Goal: Register for event/course

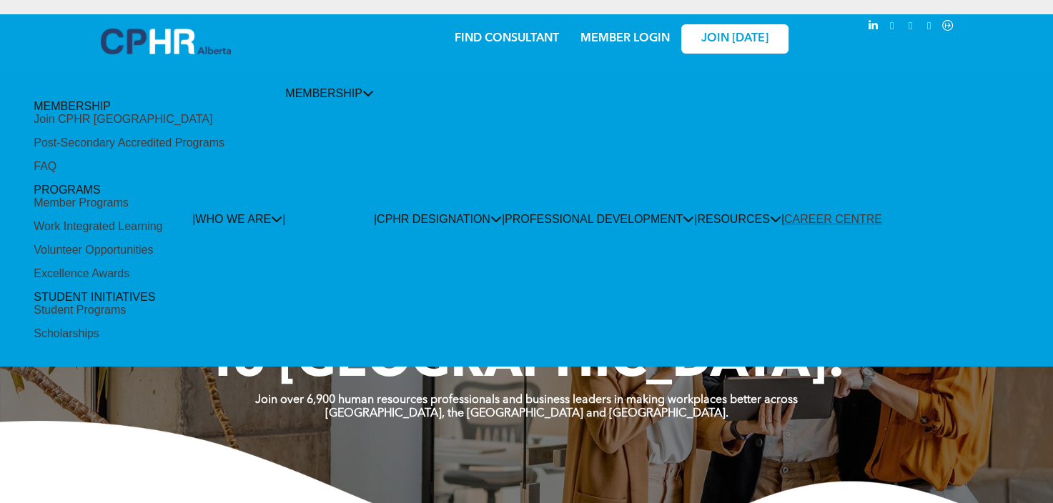
click at [143, 126] on div "Join CPHR [GEOGRAPHIC_DATA]" at bounding box center [123, 119] width 179 height 13
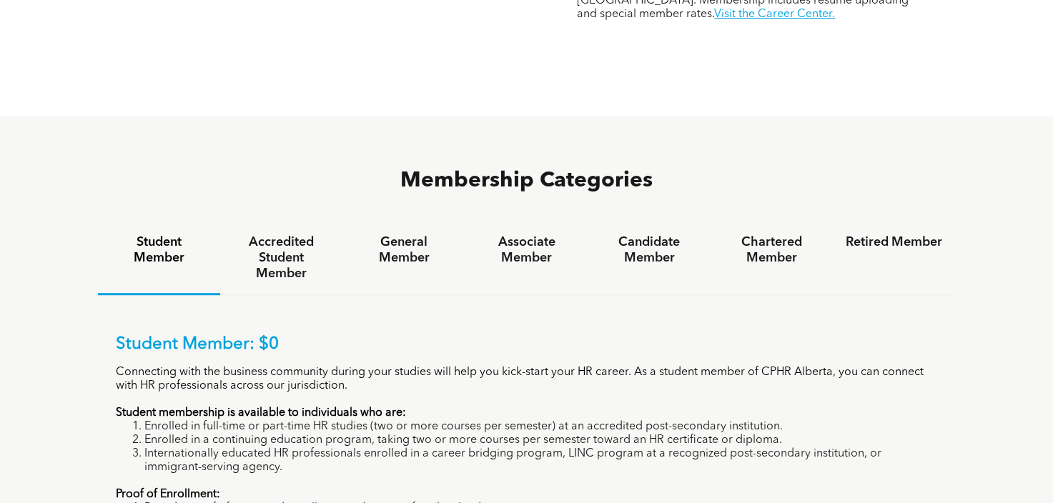
scroll to position [858, 0]
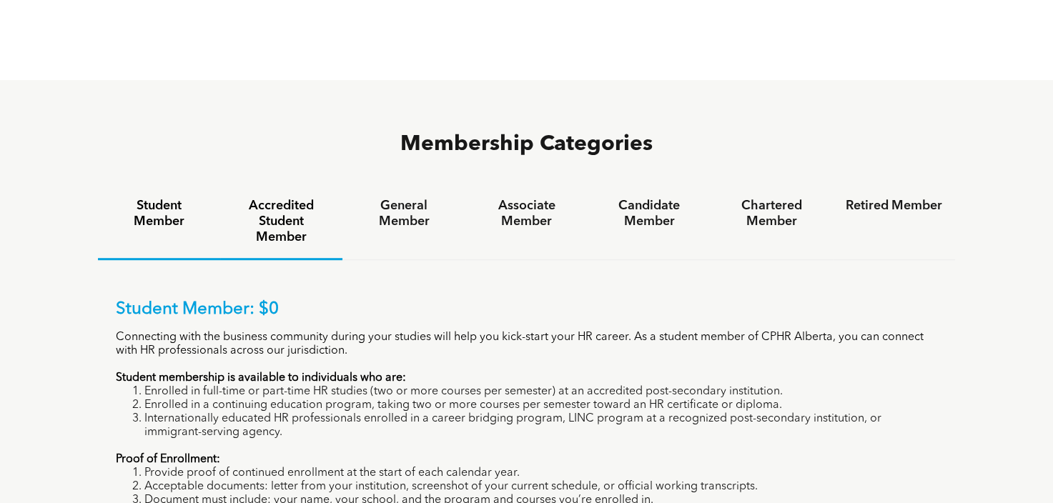
click at [292, 198] on h4 "Accredited Student Member" at bounding box center [281, 221] width 96 height 47
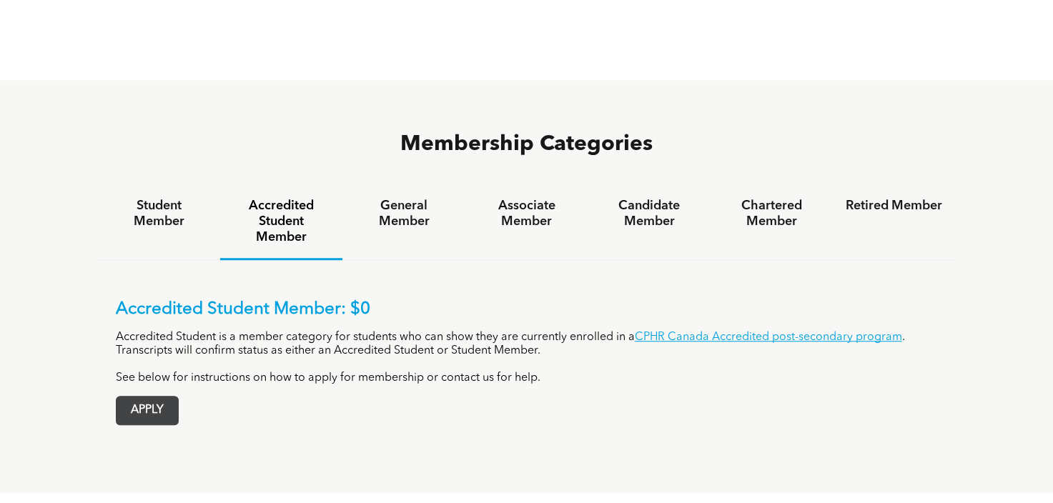
click at [168, 397] on span "APPLY" at bounding box center [146, 411] width 61 height 28
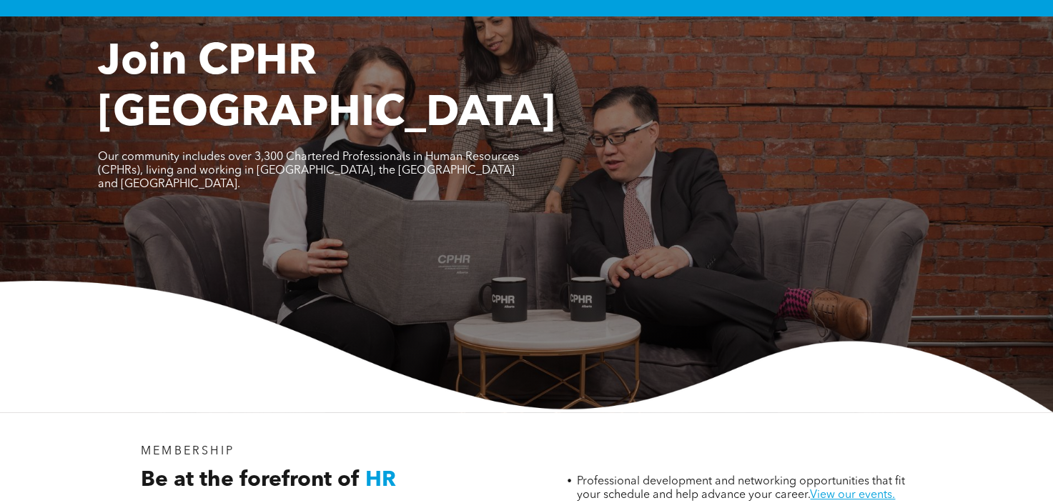
scroll to position [0, 0]
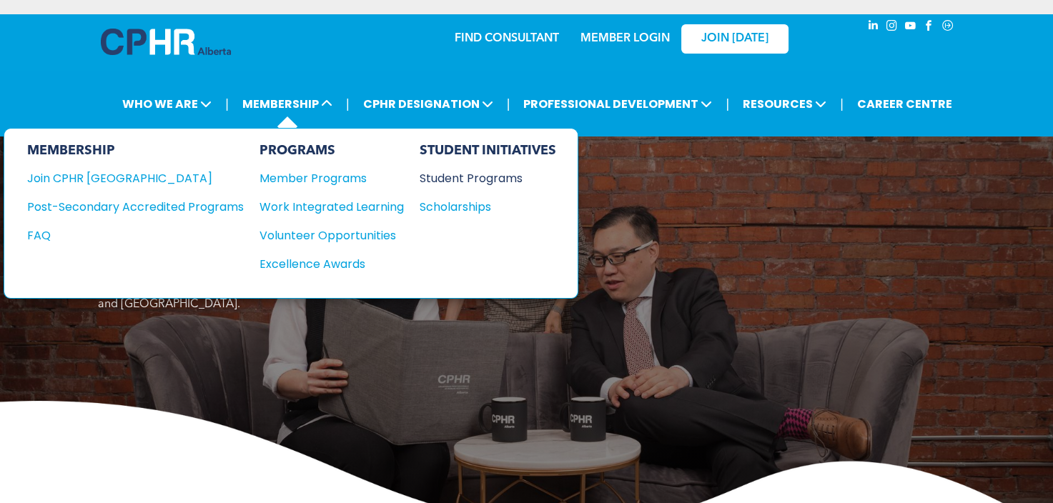
click at [473, 180] on div "Student Programs" at bounding box center [481, 178] width 123 height 18
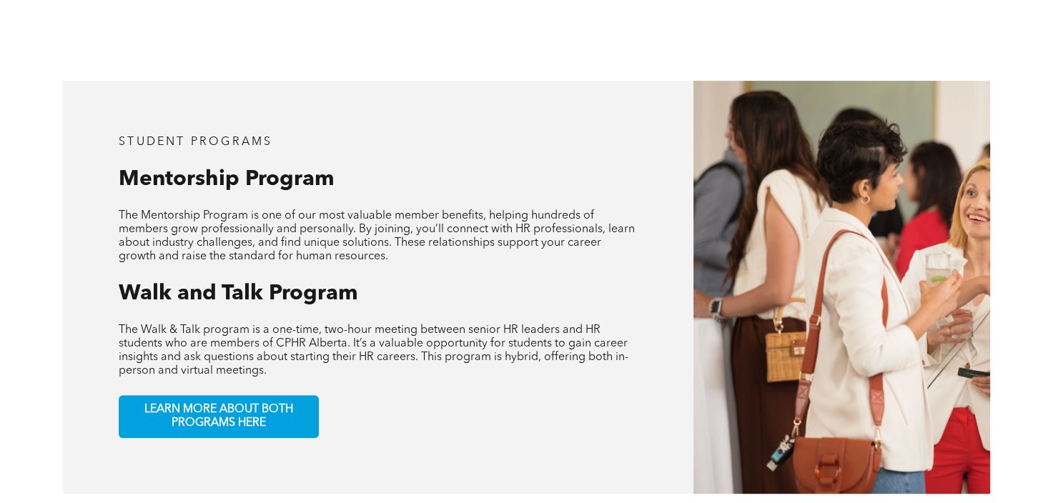
scroll to position [643, 0]
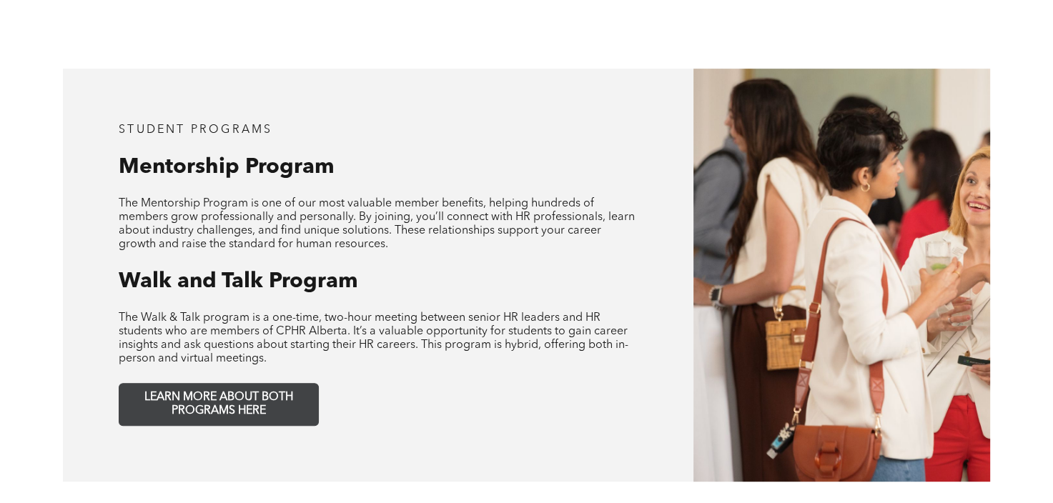
click at [269, 391] on span "LEARN MORE ABOUT BOTH PROGRAMS HERE" at bounding box center [218, 404] width 189 height 27
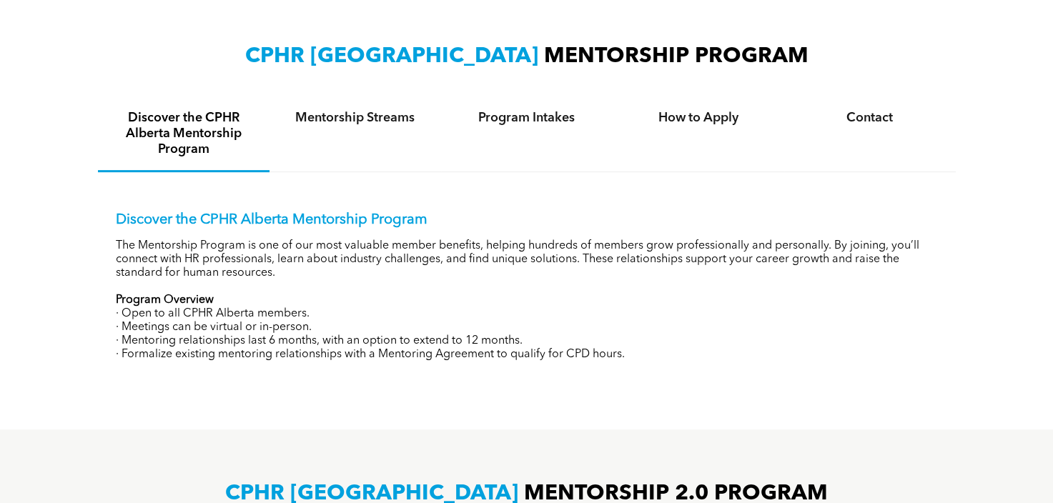
scroll to position [500, 0]
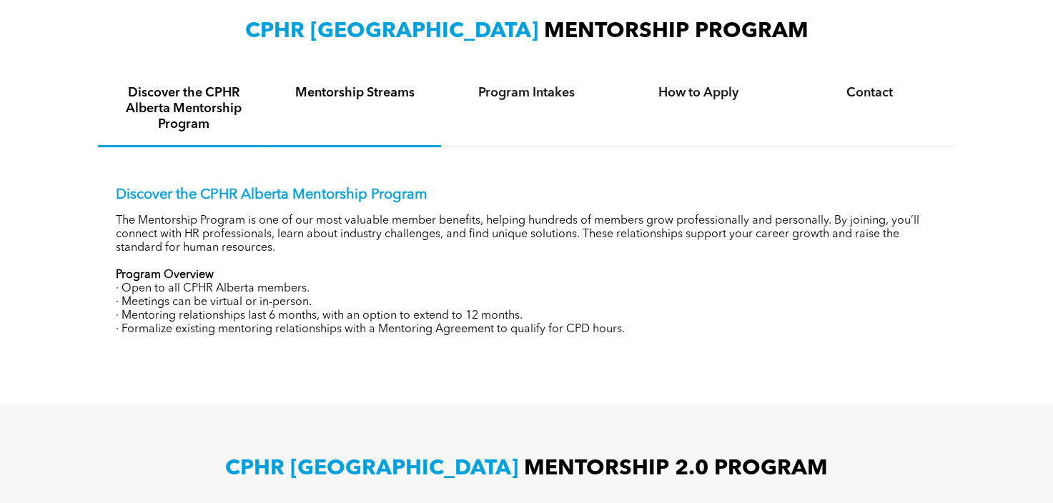
click at [373, 95] on h4 "Mentorship Streams" at bounding box center [355, 93] width 146 height 16
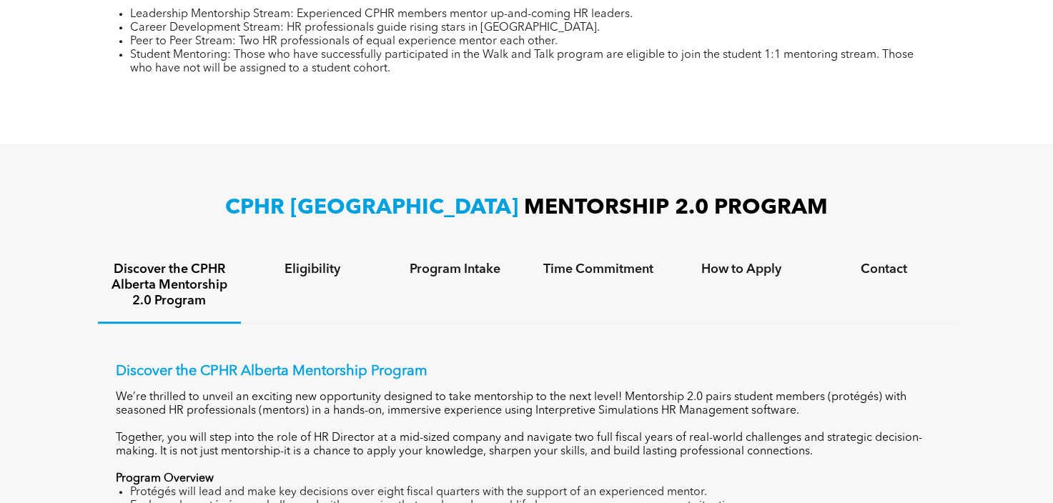
scroll to position [715, 0]
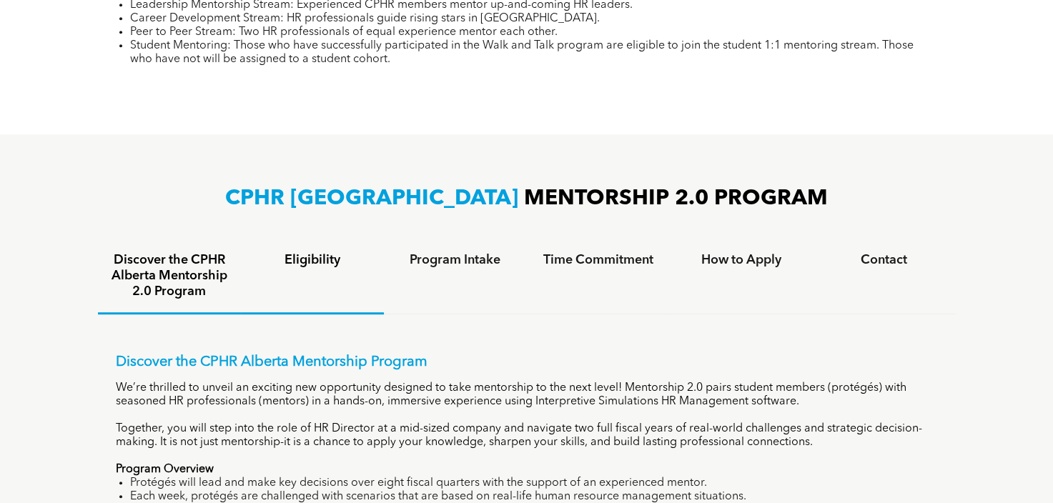
click at [289, 258] on h4 "Eligibility" at bounding box center [312, 260] width 117 height 16
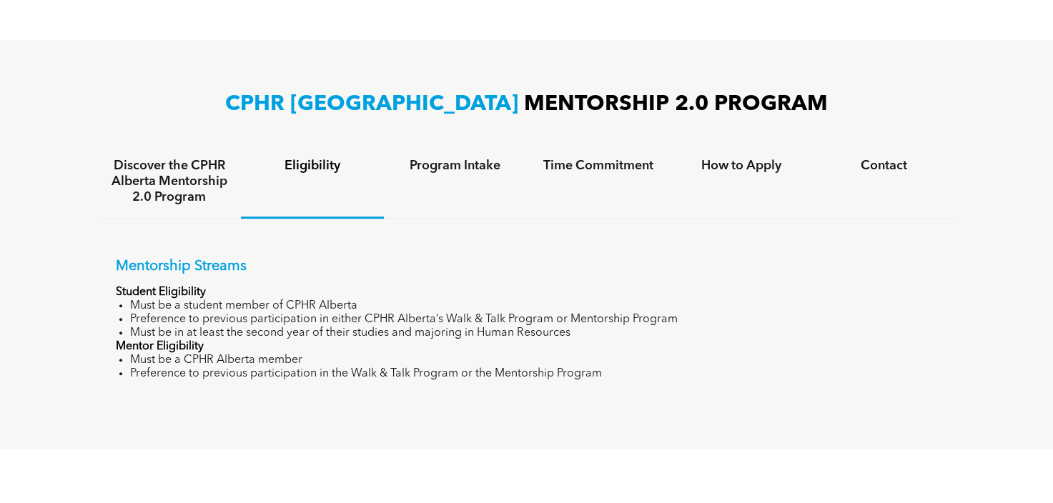
scroll to position [786, 0]
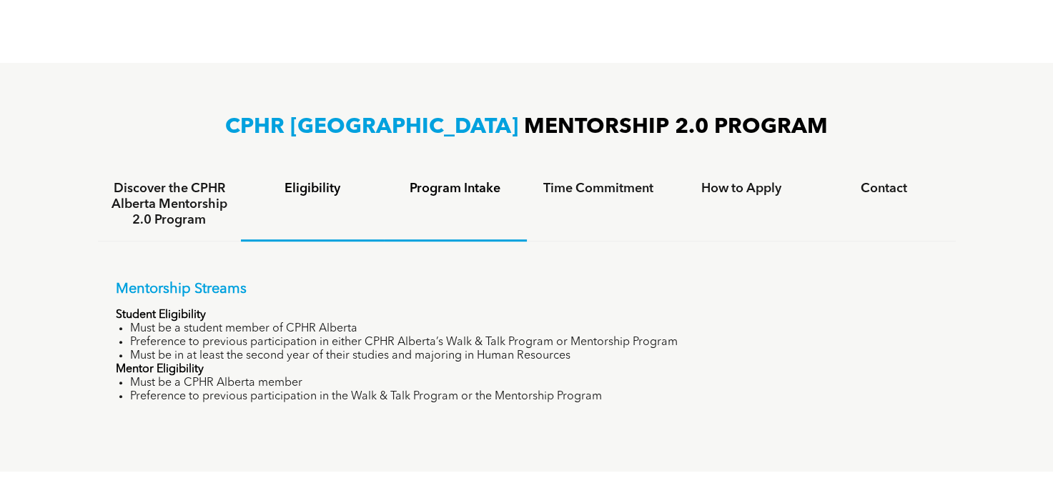
click at [444, 194] on h4 "Program Intake" at bounding box center [455, 189] width 117 height 16
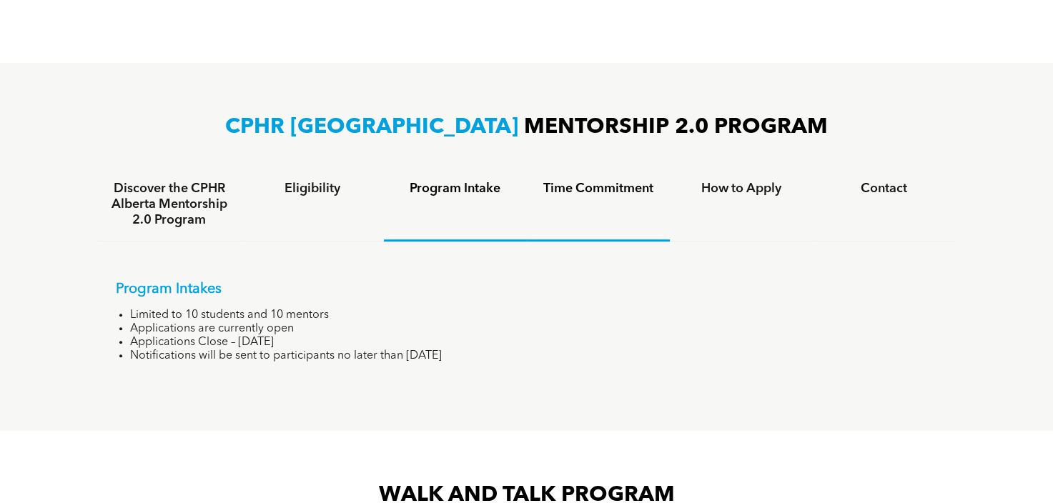
click at [569, 207] on div "Time Commitment" at bounding box center [598, 205] width 143 height 74
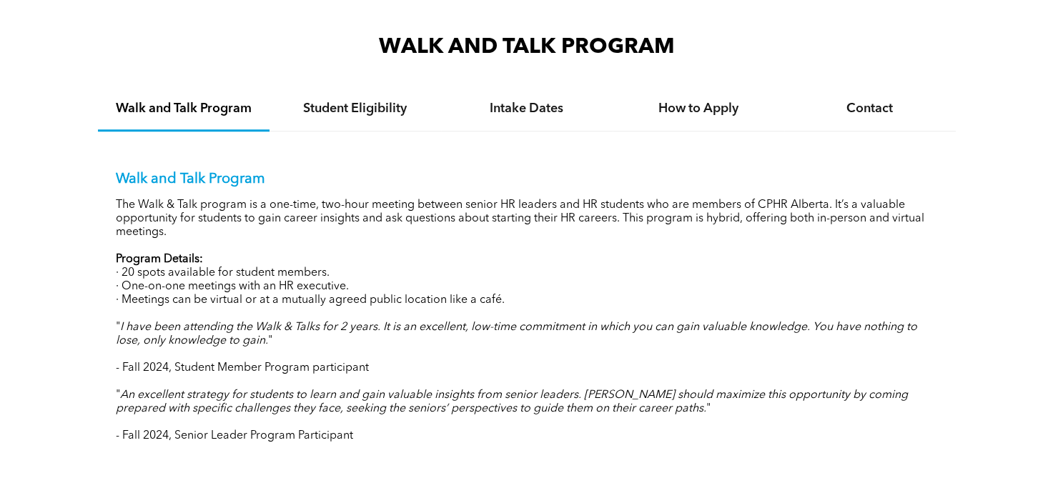
scroll to position [1286, 0]
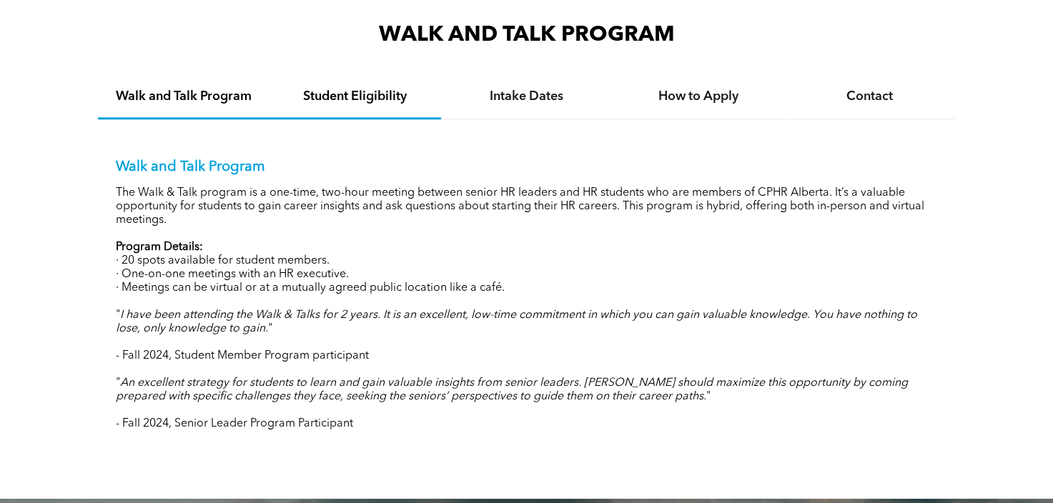
click at [375, 90] on h4 "Student Eligibility" at bounding box center [355, 97] width 146 height 16
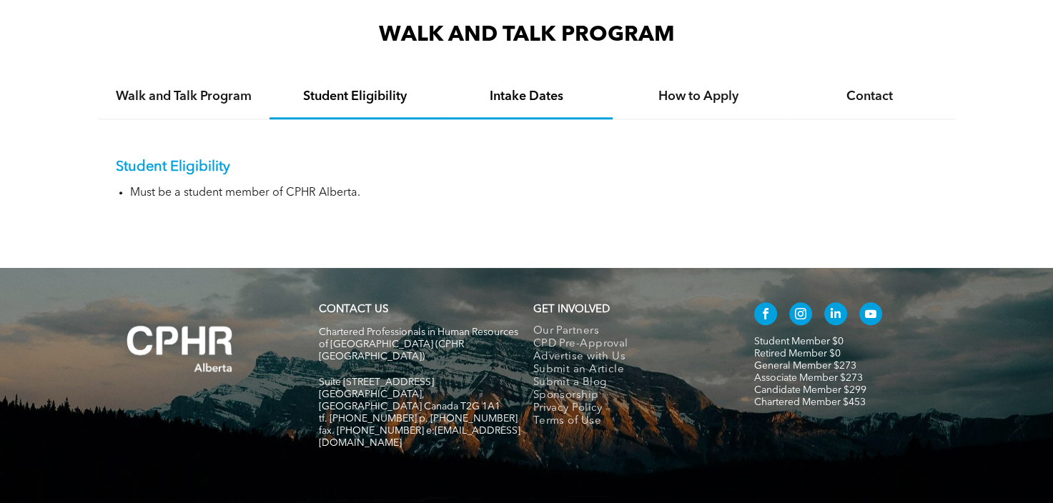
click at [545, 99] on h4 "Intake Dates" at bounding box center [527, 97] width 146 height 16
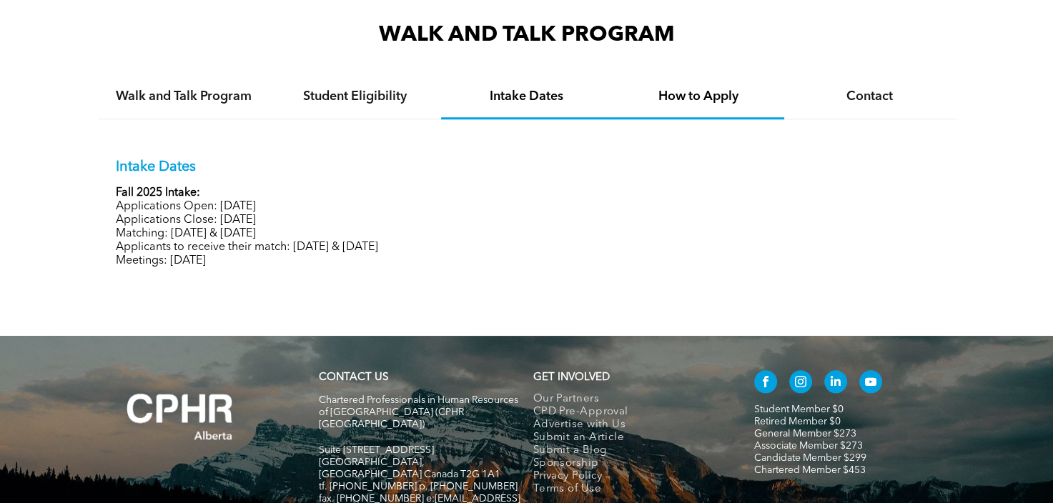
click at [698, 92] on h4 "How to Apply" at bounding box center [698, 97] width 146 height 16
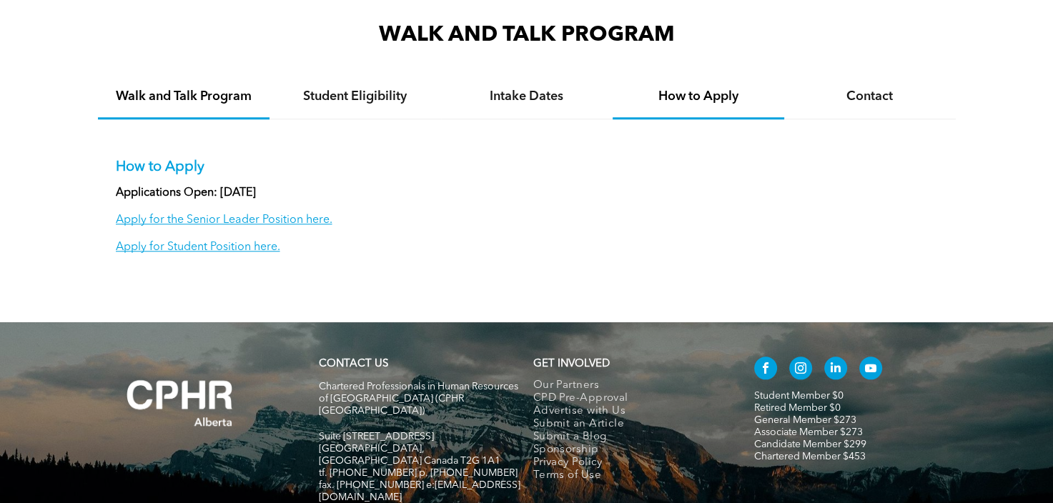
click at [252, 98] on h4 "Walk and Talk Program" at bounding box center [184, 97] width 146 height 16
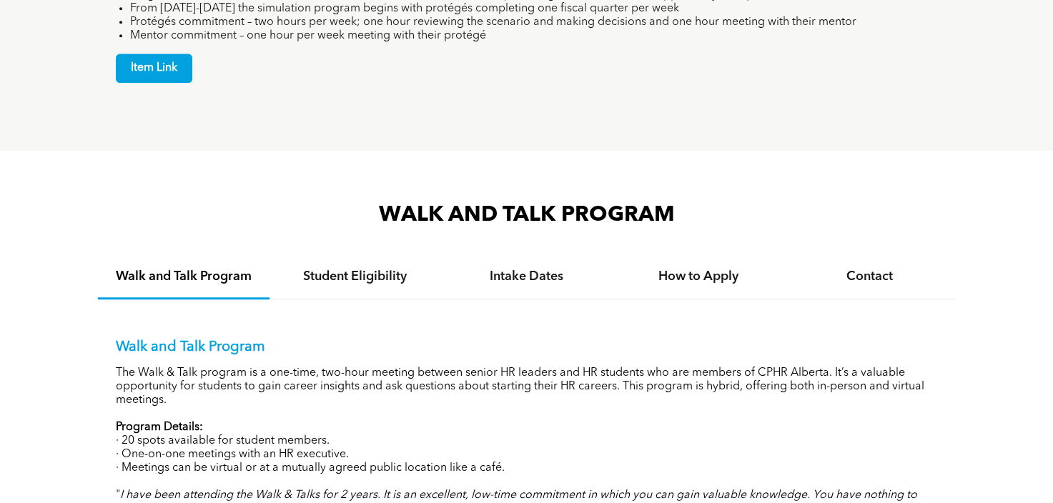
scroll to position [1072, 0]
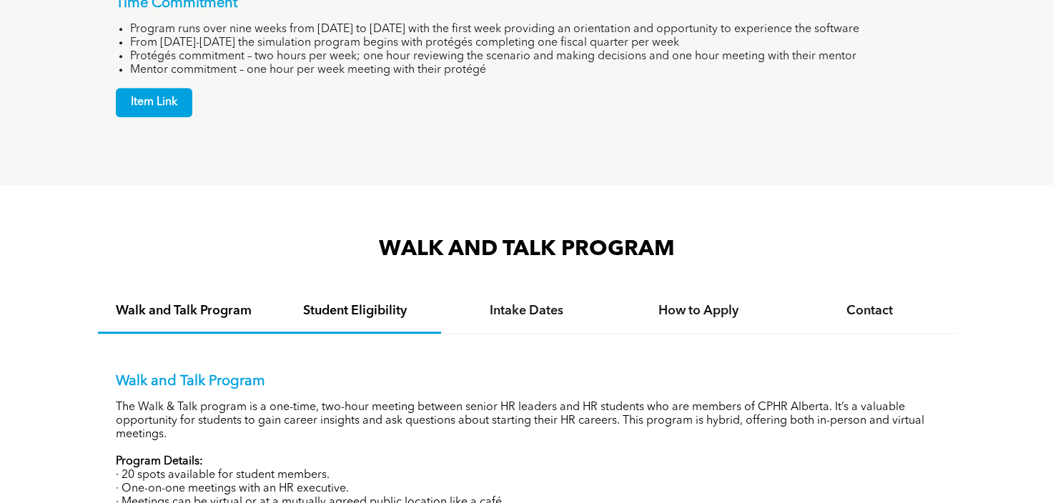
click at [400, 312] on h4 "Student Eligibility" at bounding box center [355, 311] width 146 height 16
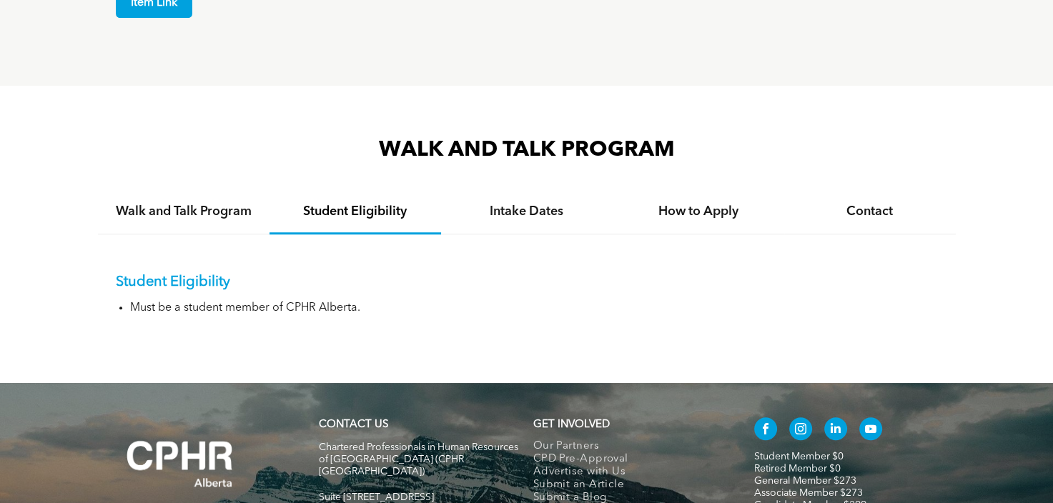
scroll to position [1215, 0]
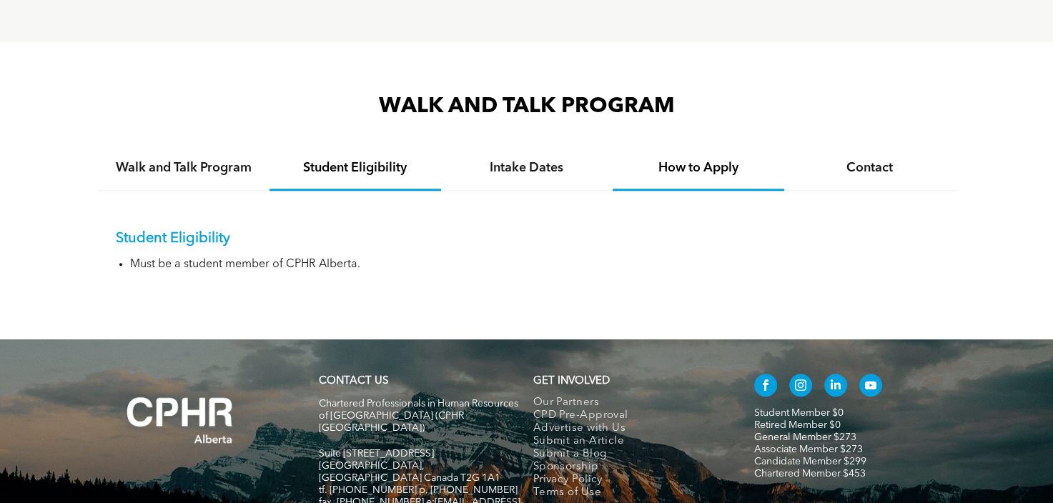
click at [683, 172] on h4 "How to Apply" at bounding box center [698, 168] width 146 height 16
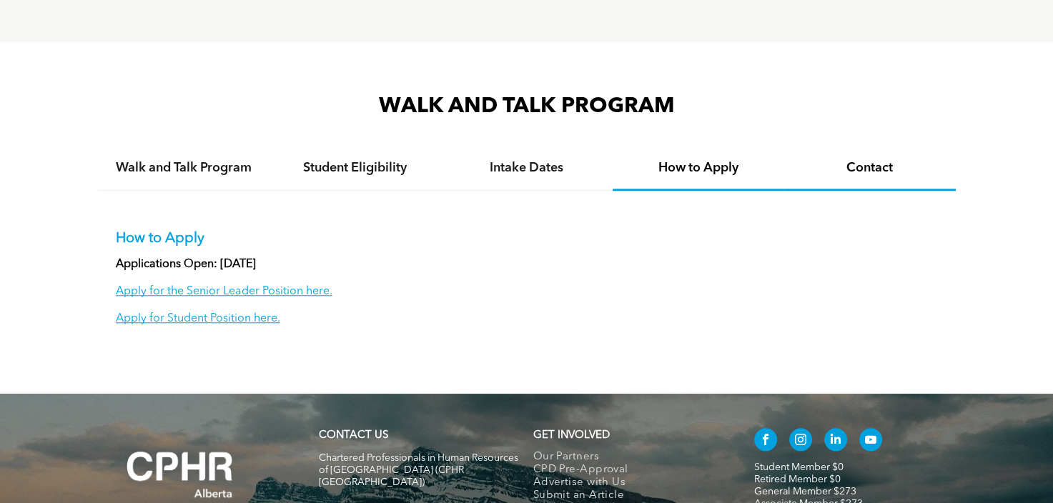
click at [878, 163] on h4 "Contact" at bounding box center [870, 168] width 146 height 16
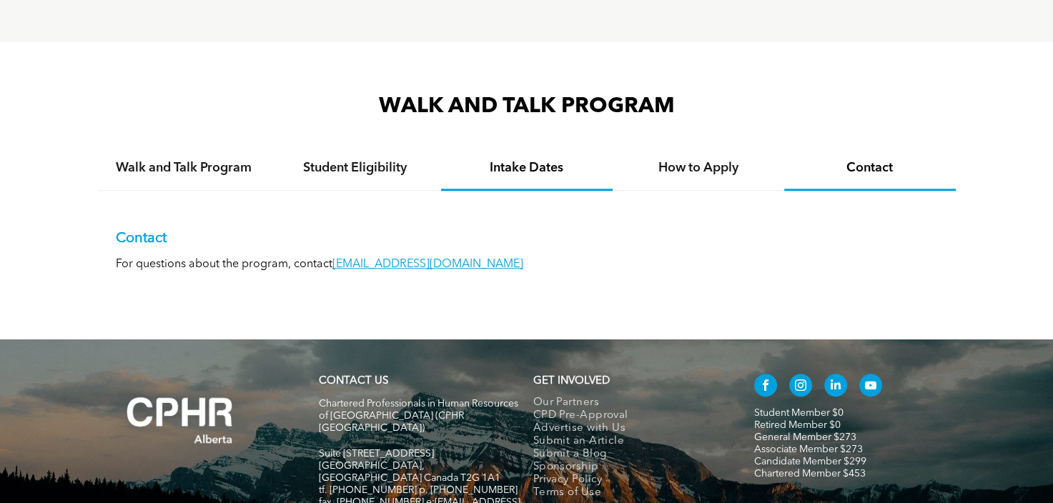
click at [528, 174] on div "Intake Dates" at bounding box center [527, 169] width 172 height 44
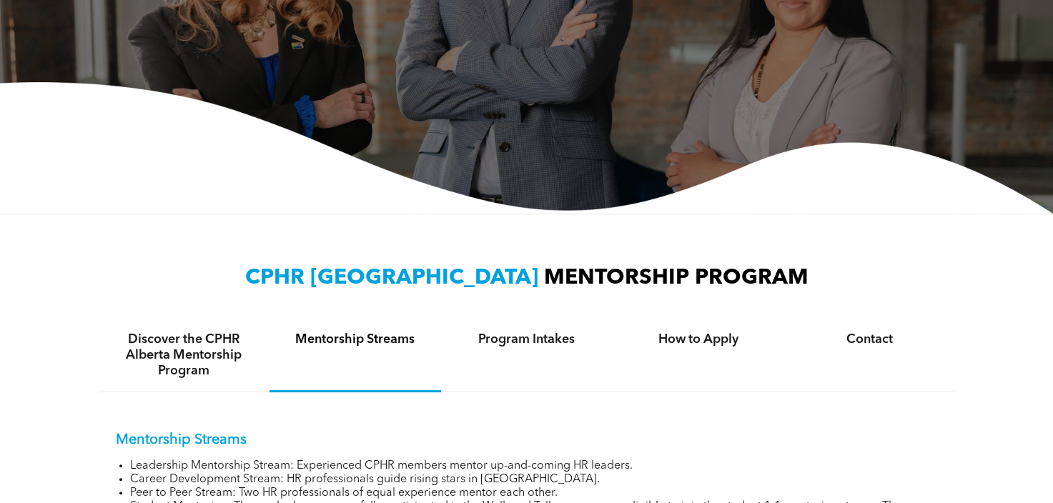
scroll to position [0, 0]
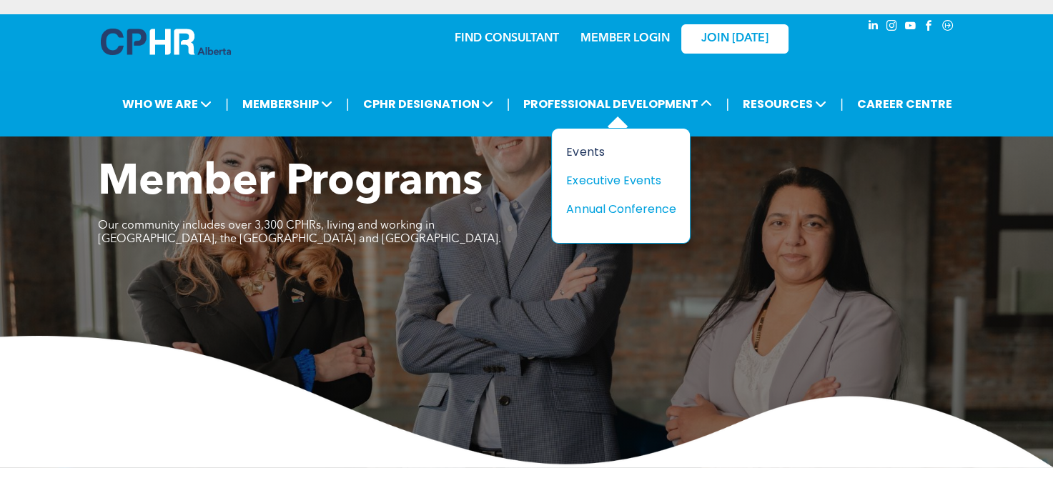
click at [611, 147] on div "Events" at bounding box center [615, 152] width 99 height 18
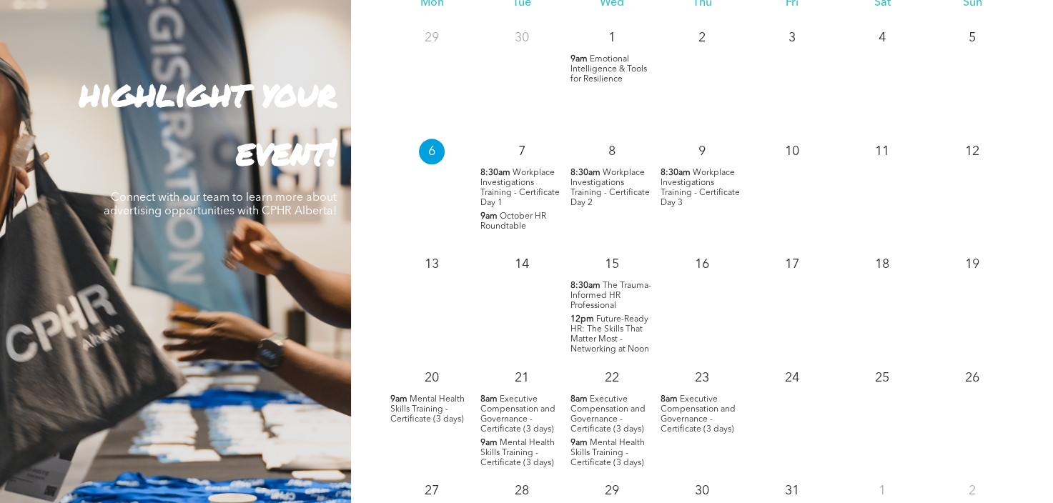
scroll to position [1358, 0]
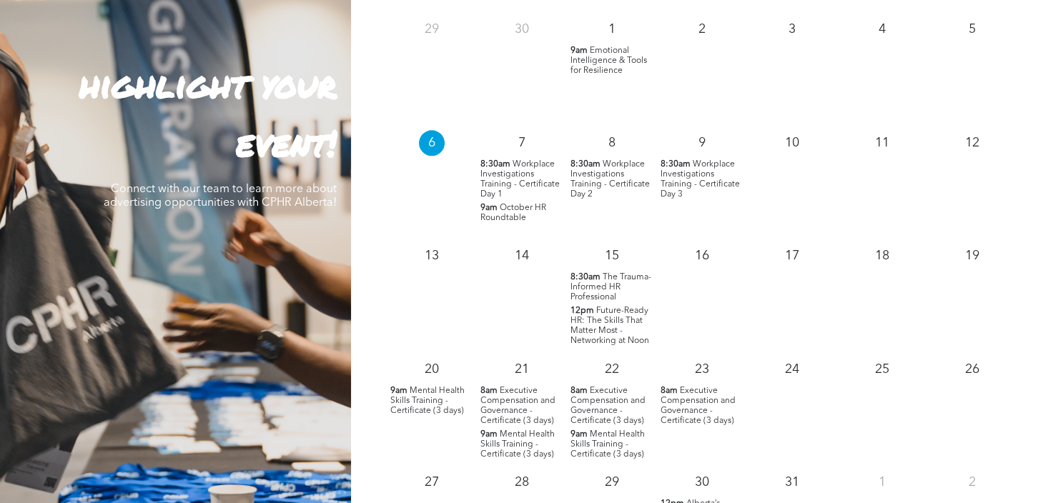
click at [505, 182] on span "Workplace Investigations Training - Certificate Day 1" at bounding box center [519, 179] width 79 height 39
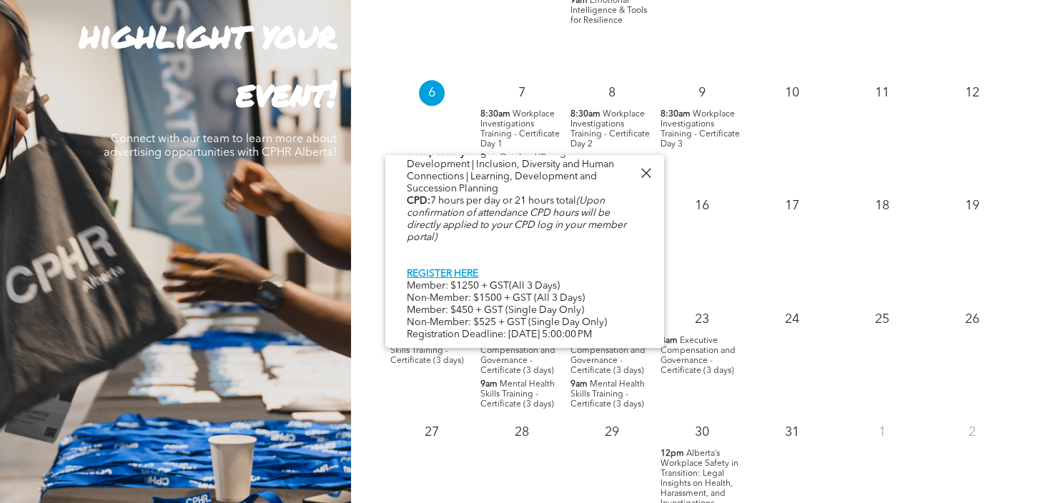
scroll to position [1429, 0]
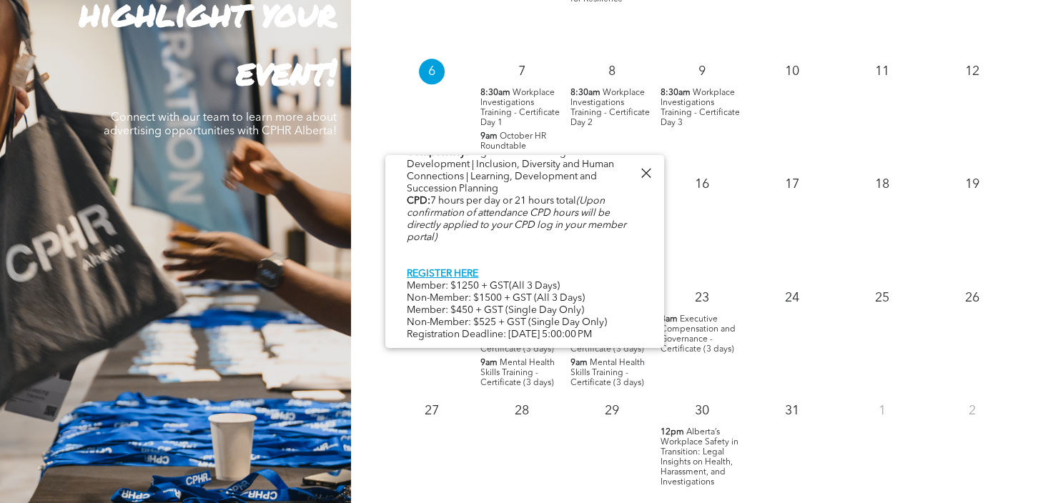
click at [769, 154] on div "10" at bounding box center [792, 110] width 90 height 114
click at [584, 97] on span "8:30am" at bounding box center [585, 93] width 30 height 10
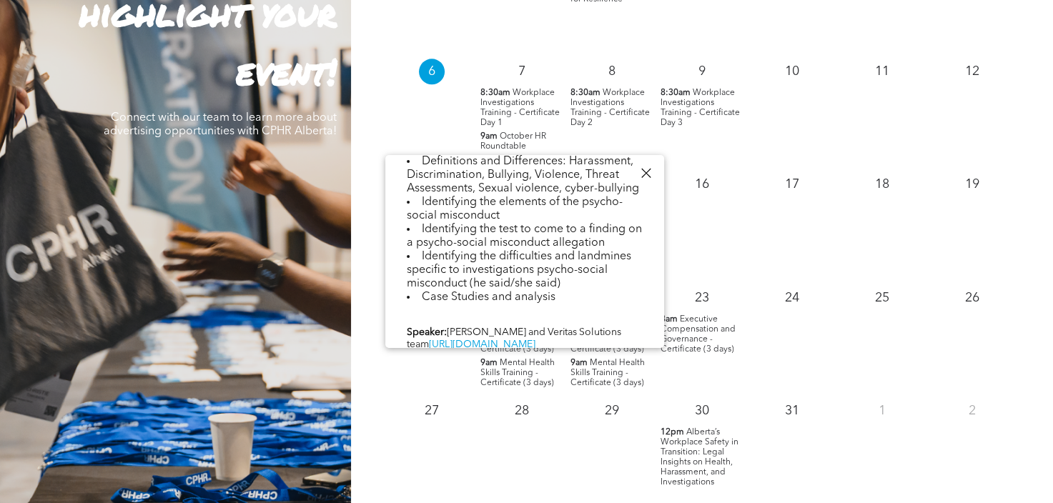
scroll to position [457, 0]
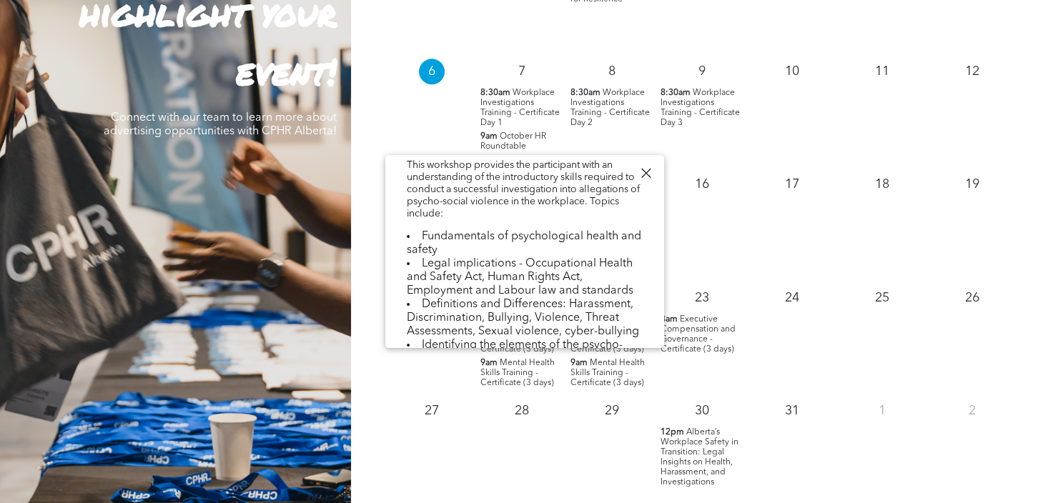
click at [681, 97] on span "8:30am" at bounding box center [675, 93] width 30 height 10
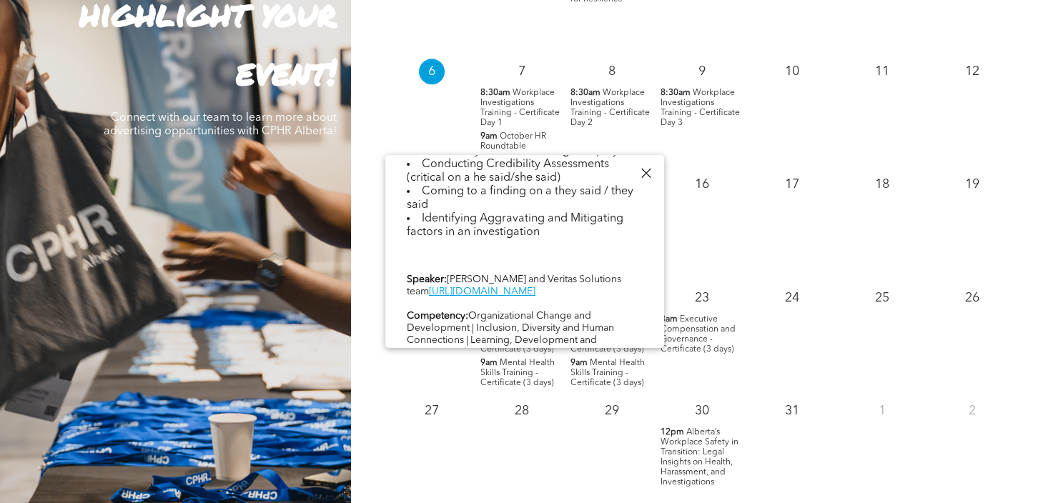
scroll to position [643, 0]
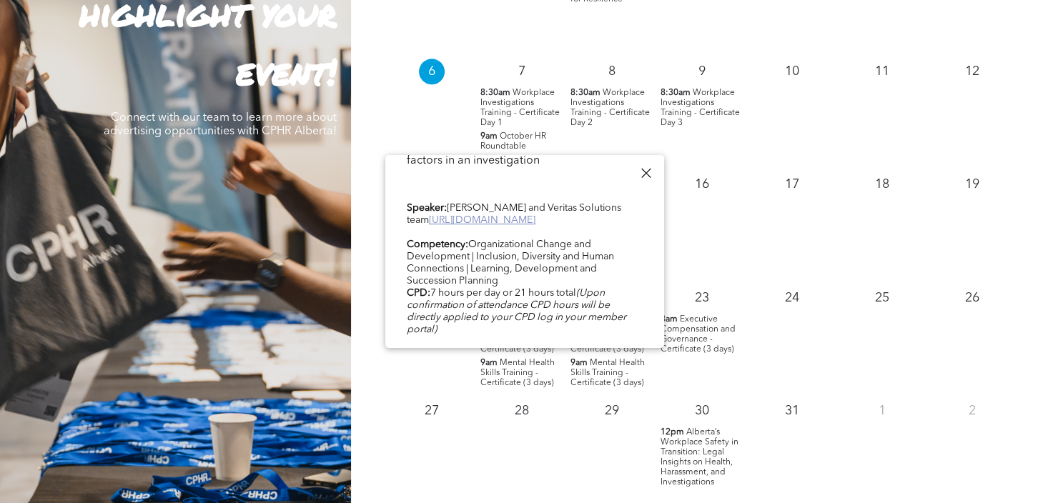
click at [514, 225] on link "[URL][DOMAIN_NAME]" at bounding box center [482, 220] width 106 height 10
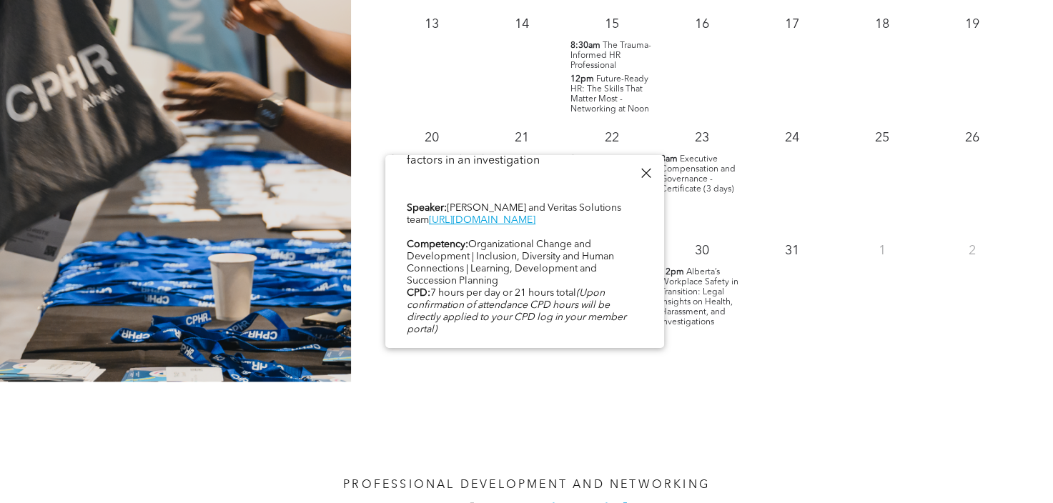
scroll to position [1644, 0]
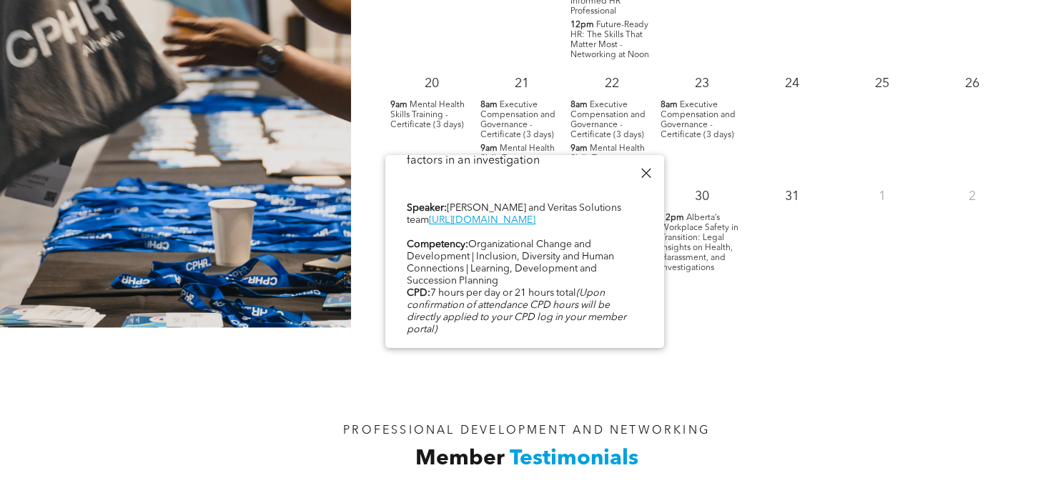
click at [808, 421] on div "PROFESSIONAL DEVELOPMENT AND NETWORKING Member Testimonials" at bounding box center [526, 452] width 926 height 81
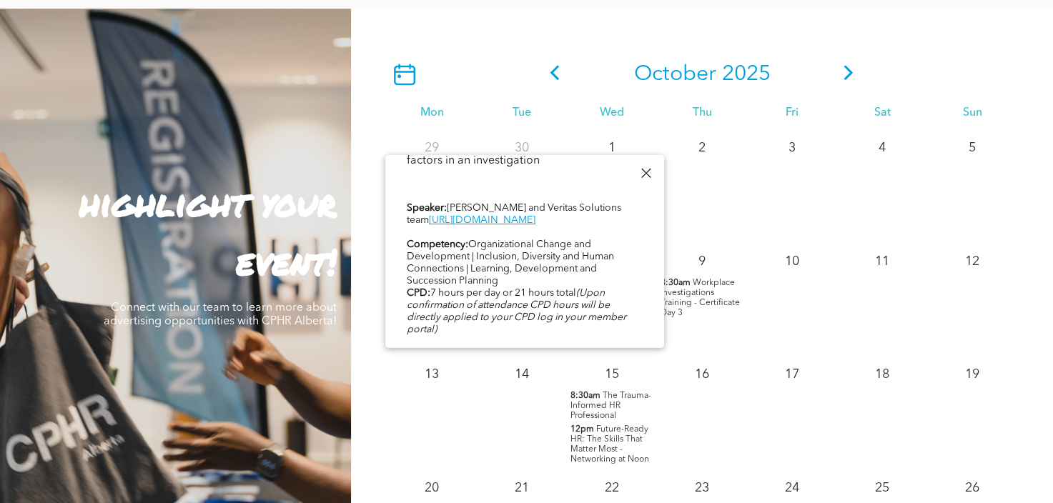
scroll to position [1215, 0]
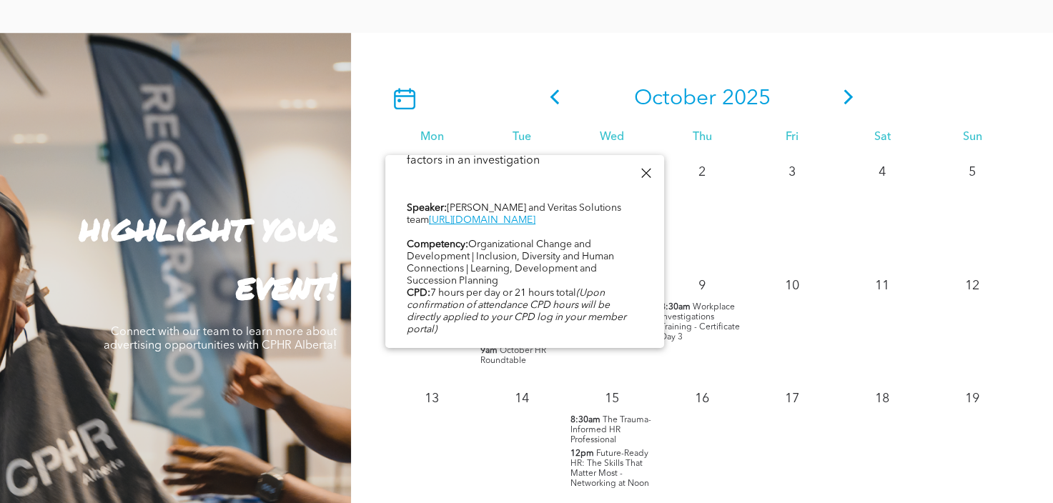
click at [852, 99] on icon at bounding box center [848, 96] width 21 height 15
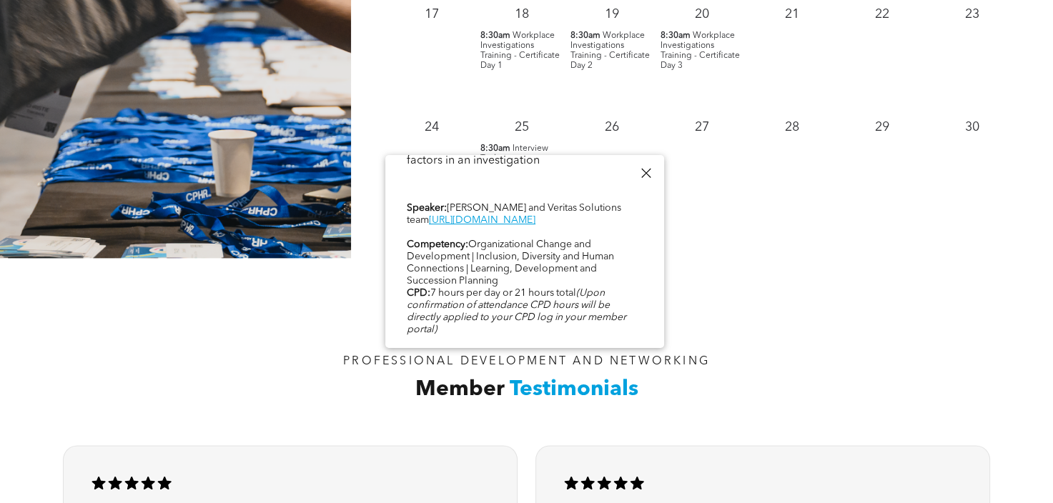
scroll to position [1715, 0]
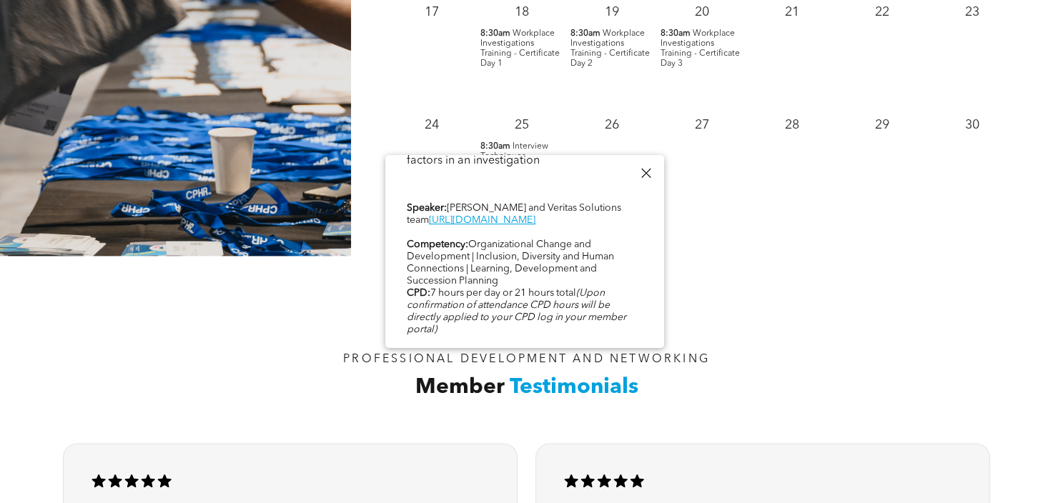
click at [532, 47] on span "Workplace Investigations Training - Certificate Day 1" at bounding box center [519, 48] width 79 height 39
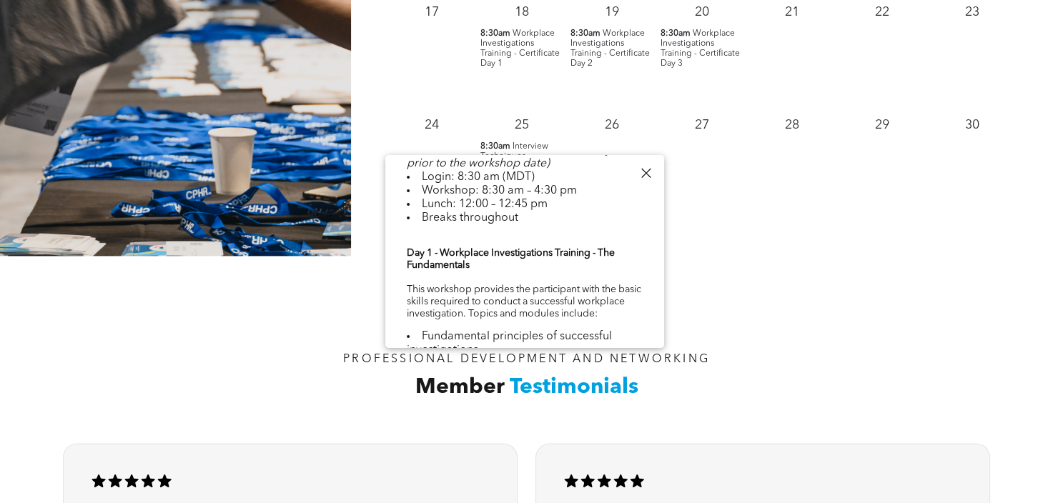
scroll to position [357, 0]
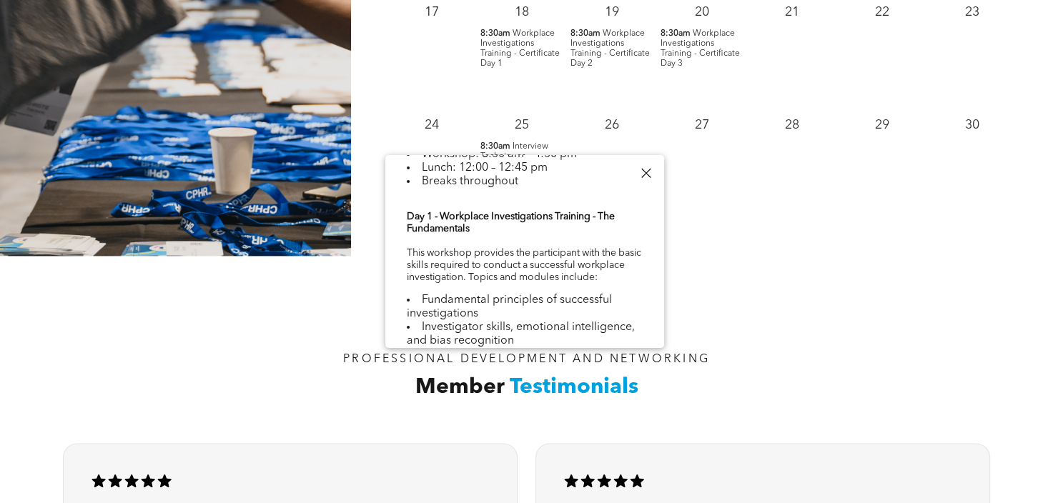
click at [643, 166] on div at bounding box center [645, 173] width 19 height 19
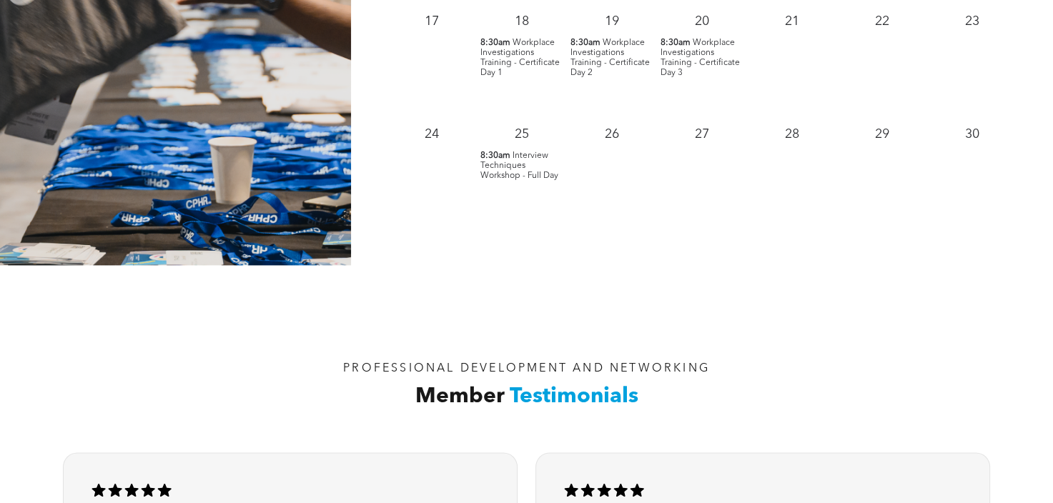
scroll to position [1715, 0]
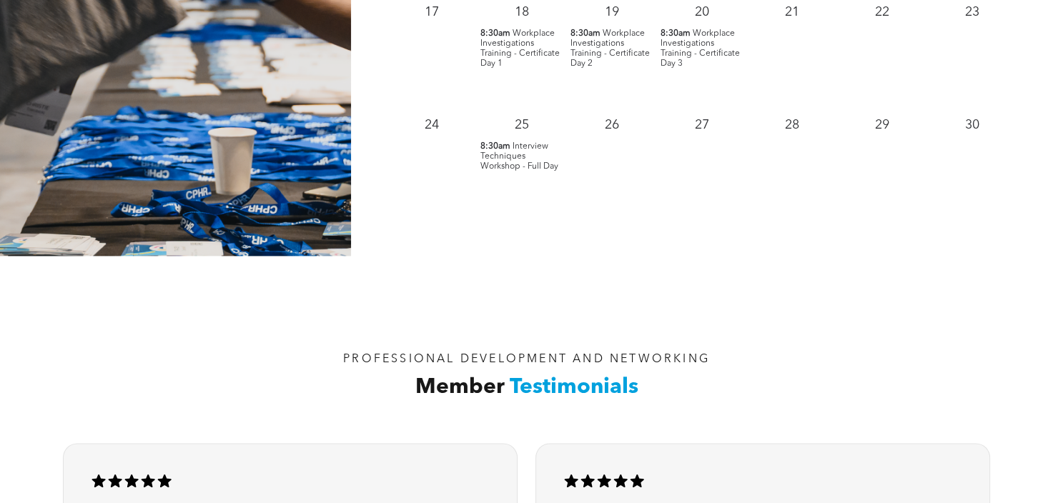
click at [493, 154] on span "Interview Techniques Workshop - Full Day" at bounding box center [519, 156] width 78 height 29
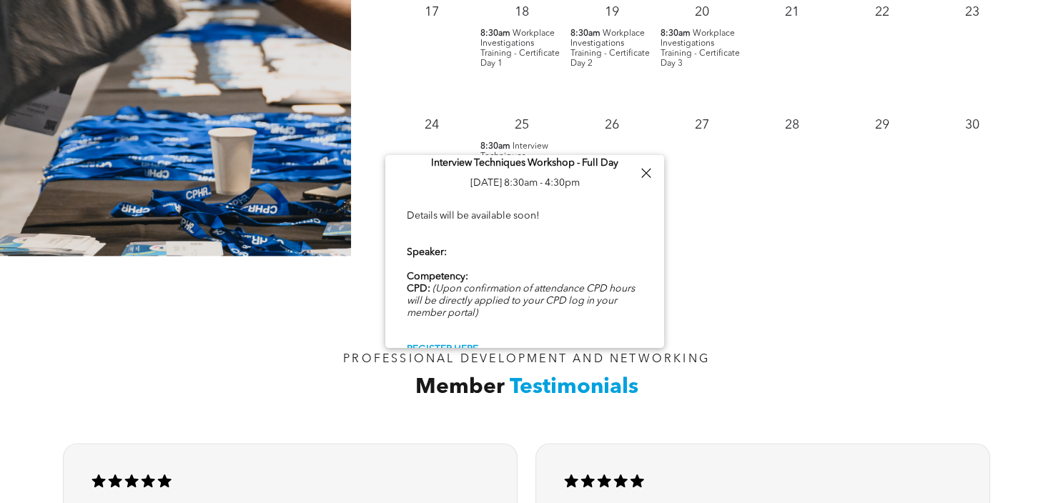
scroll to position [0, 0]
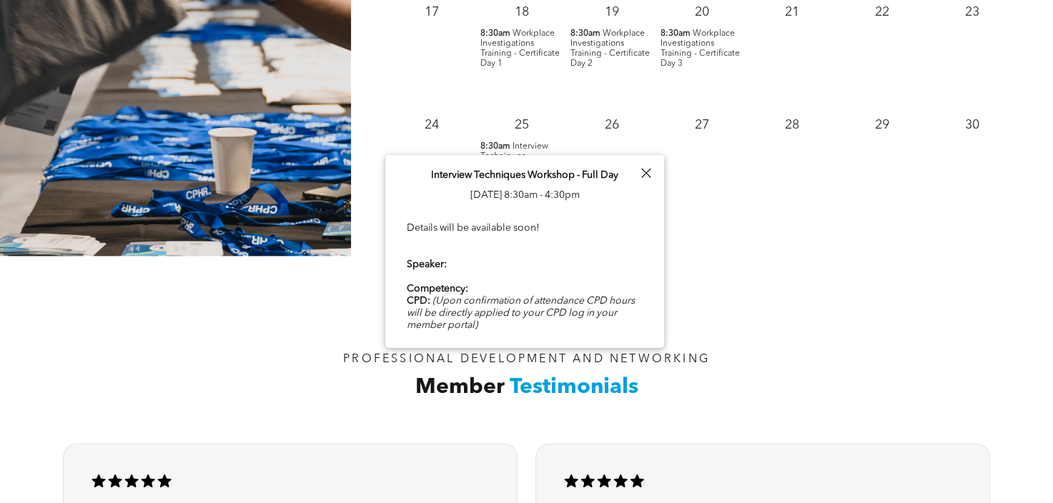
click at [648, 170] on div at bounding box center [645, 173] width 19 height 19
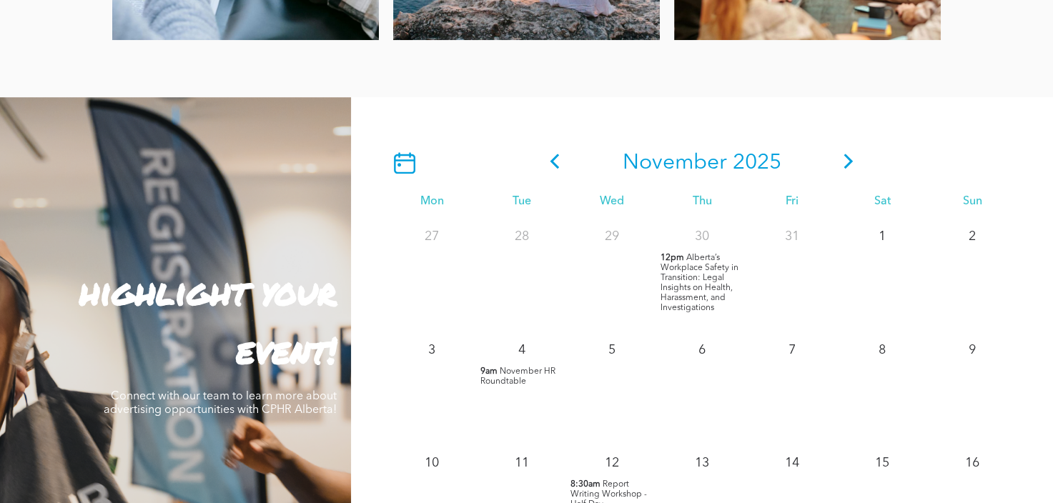
scroll to position [1072, 0]
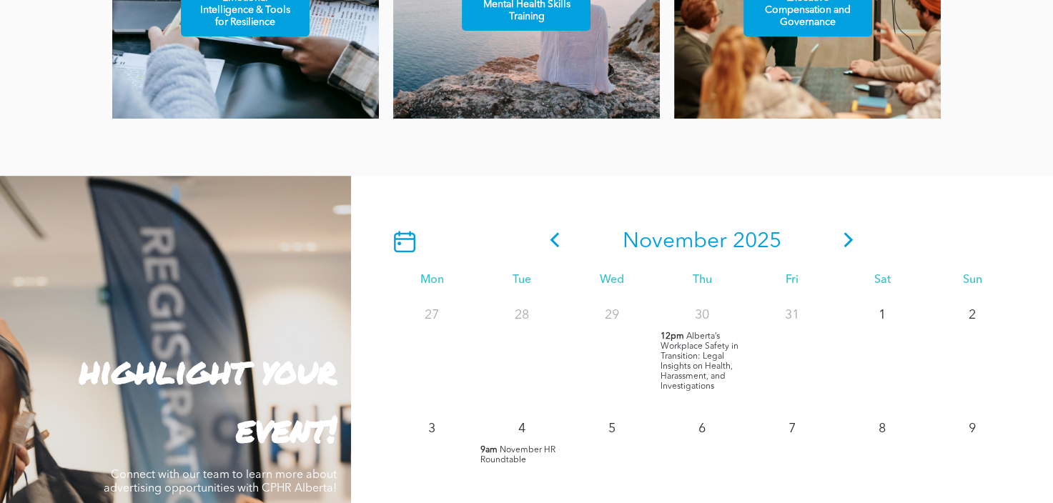
click at [851, 245] on icon at bounding box center [848, 239] width 21 height 15
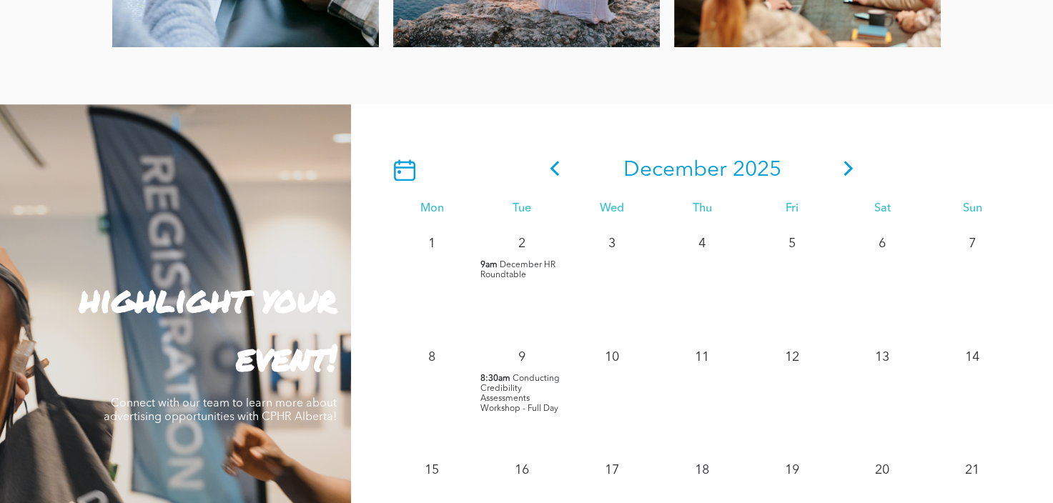
scroll to position [1286, 0]
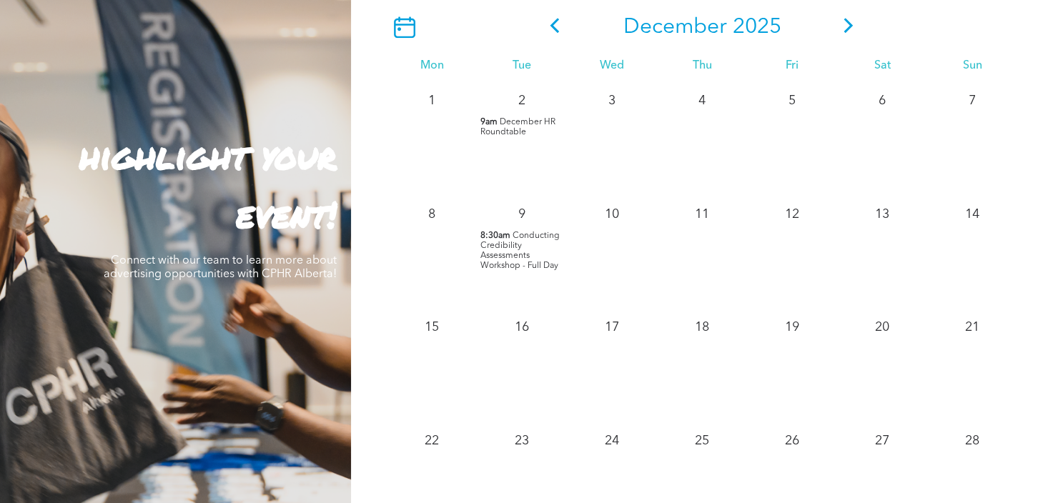
click at [551, 29] on icon at bounding box center [554, 25] width 21 height 15
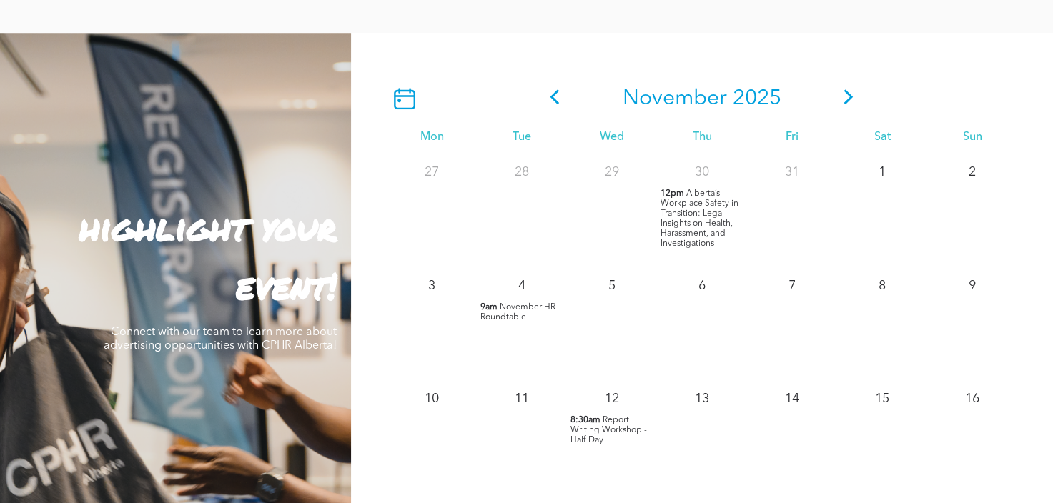
scroll to position [715, 0]
